Goal: Task Accomplishment & Management: Manage account settings

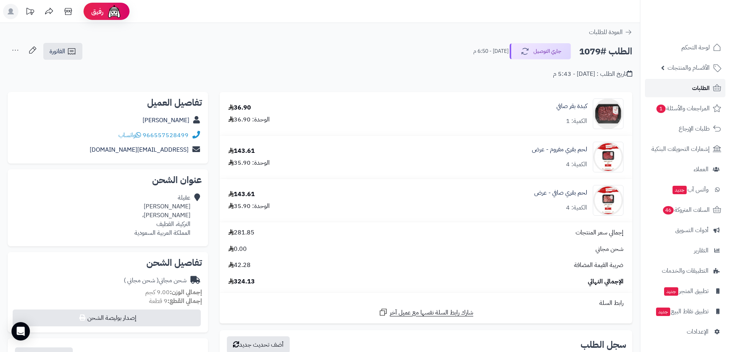
click at [698, 90] on span "الطلبات" at bounding box center [701, 88] width 18 height 11
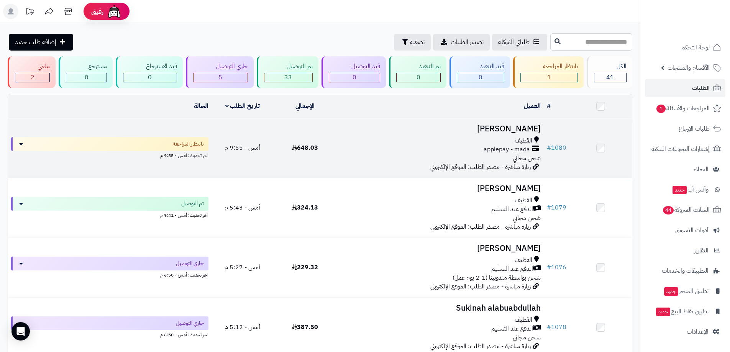
click at [455, 155] on div "القطيف applepay - mada شحن مجاني" at bounding box center [440, 149] width 202 height 26
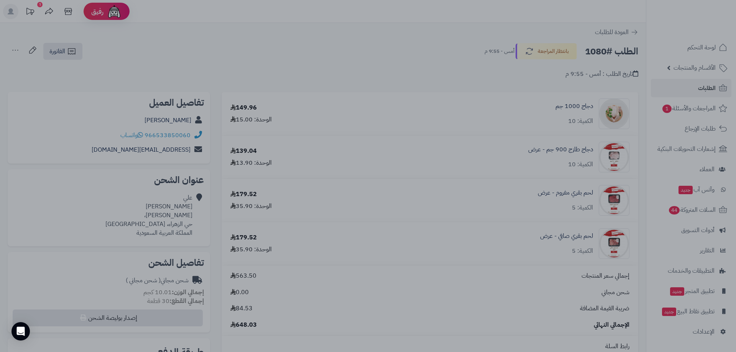
click at [397, 55] on div at bounding box center [368, 176] width 736 height 352
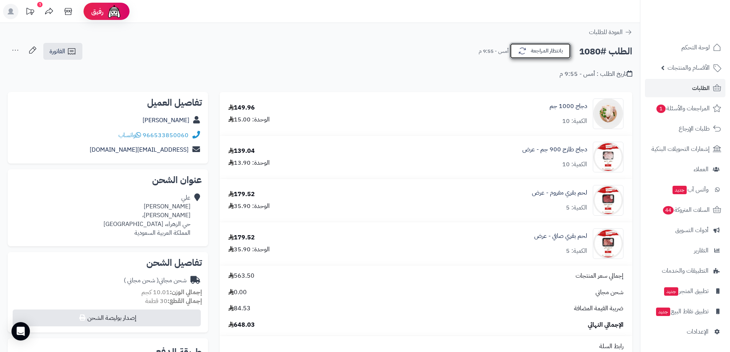
click at [526, 49] on icon "button" at bounding box center [522, 50] width 9 height 9
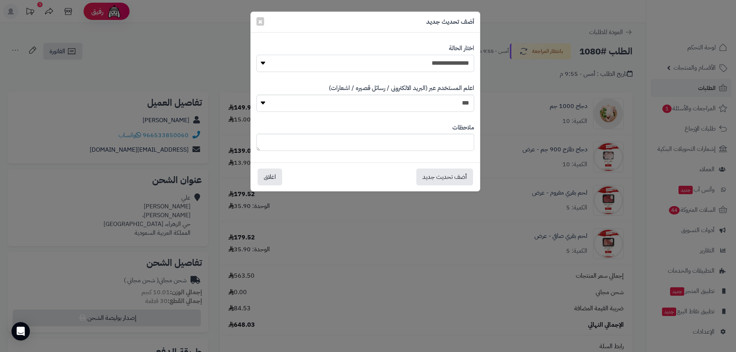
click at [456, 62] on select "**********" at bounding box center [365, 63] width 218 height 17
select select "*"
click at [256, 55] on select "**********" at bounding box center [365, 63] width 218 height 17
click at [441, 176] on button "أضف تحديث جديد" at bounding box center [444, 176] width 57 height 17
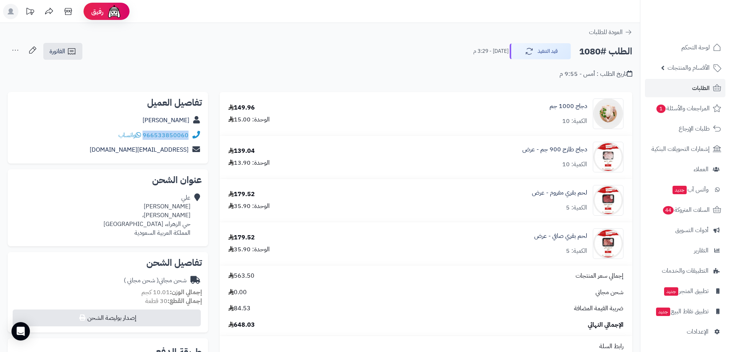
drag, startPoint x: 188, startPoint y: 141, endPoint x: 145, endPoint y: 137, distance: 43.5
click at [145, 137] on div "966533850060 واتساب" at bounding box center [108, 135] width 188 height 15
copy link "966533850060"
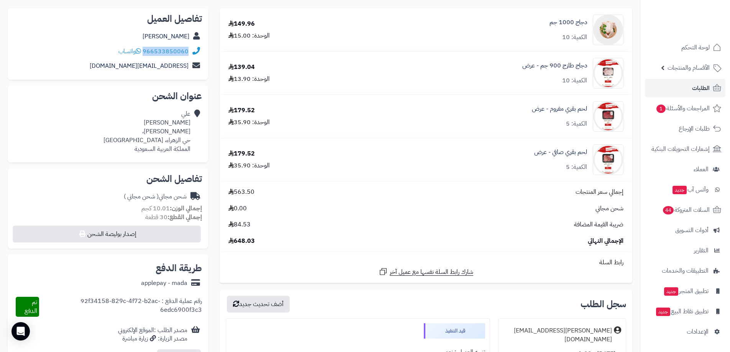
scroll to position [62, 0]
